Goal: Information Seeking & Learning: Learn about a topic

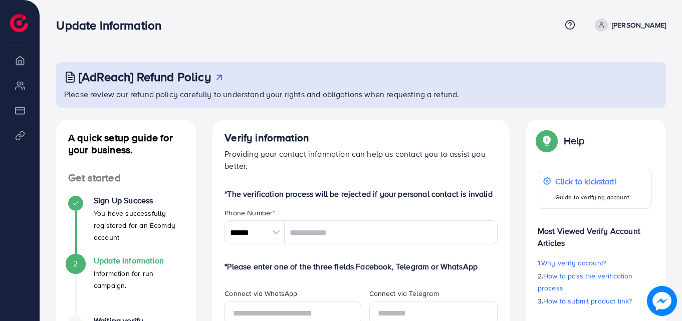
click at [575, 27] on icon at bounding box center [570, 25] width 11 height 11
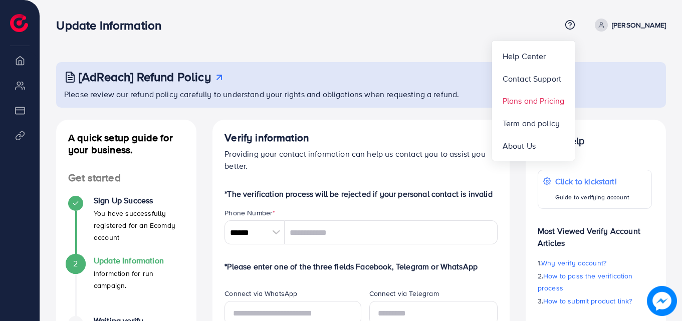
click at [552, 105] on span "Plans and Pricing" at bounding box center [534, 101] width 62 height 12
